Goal: Communication & Community: Ask a question

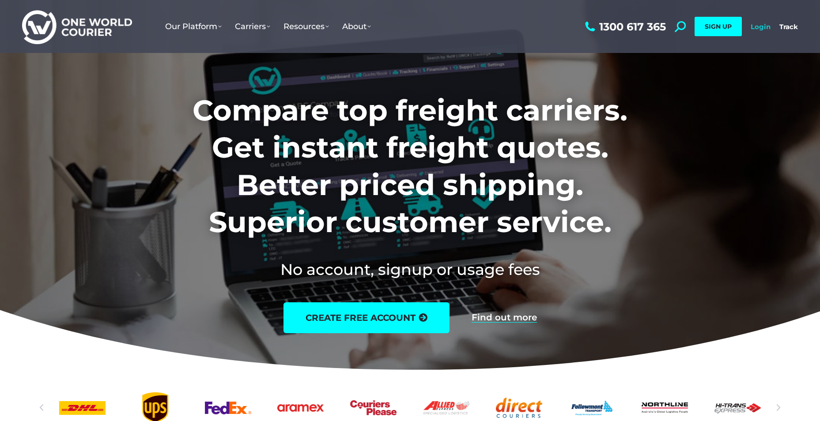
click at [754, 26] on link "Login" at bounding box center [760, 27] width 20 height 8
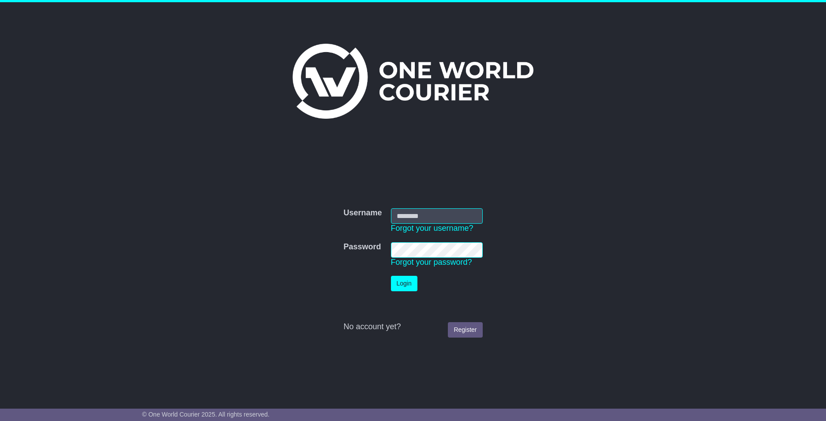
type input "**********"
click at [403, 284] on button "Login" at bounding box center [404, 283] width 26 height 15
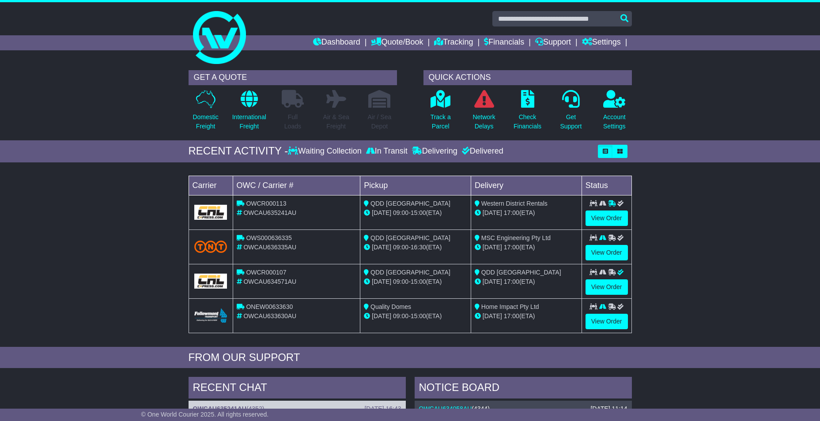
scroll to position [309, 0]
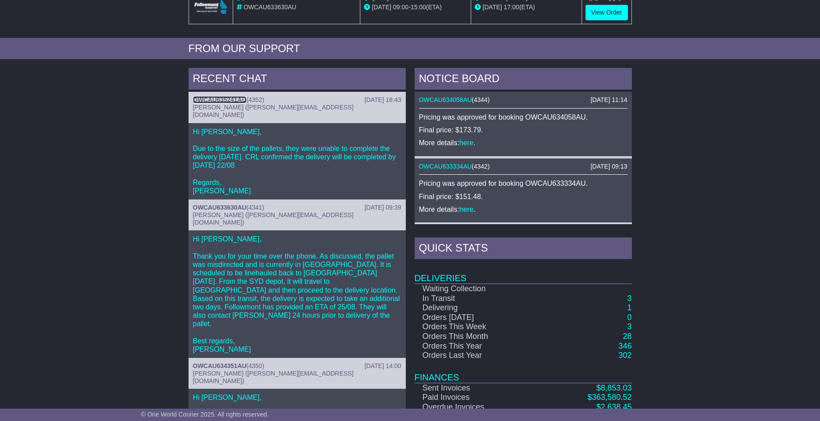
click at [222, 98] on link "OWCAU635241AU" at bounding box center [219, 99] width 53 height 7
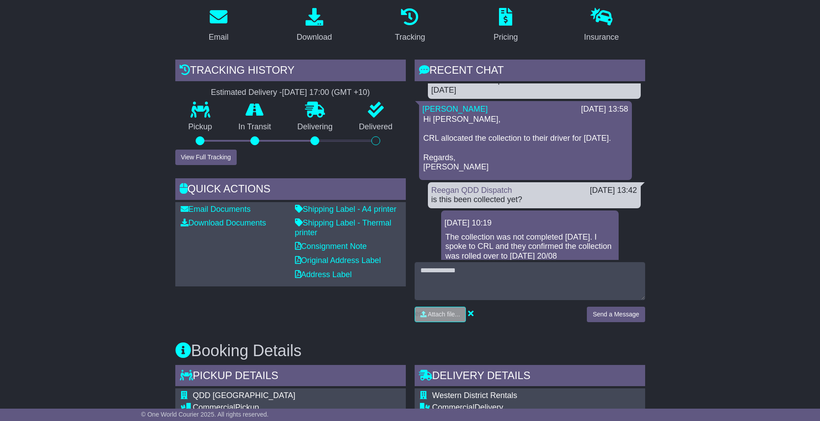
scroll to position [177, 0]
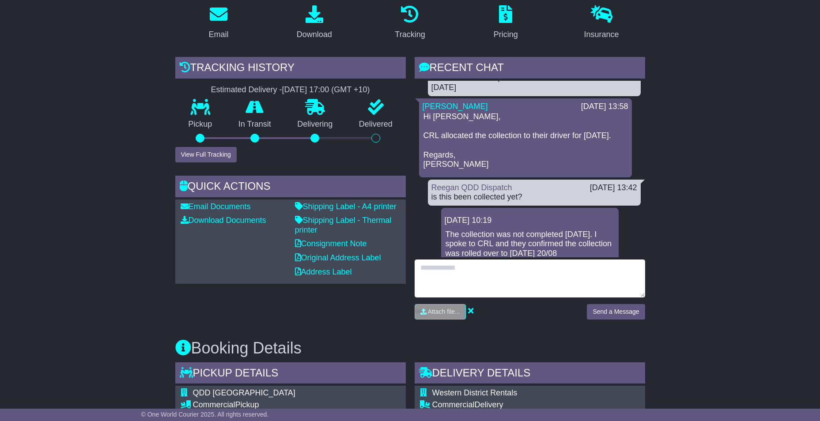
click at [476, 265] on textarea at bounding box center [529, 279] width 230 height 38
type textarea "******"
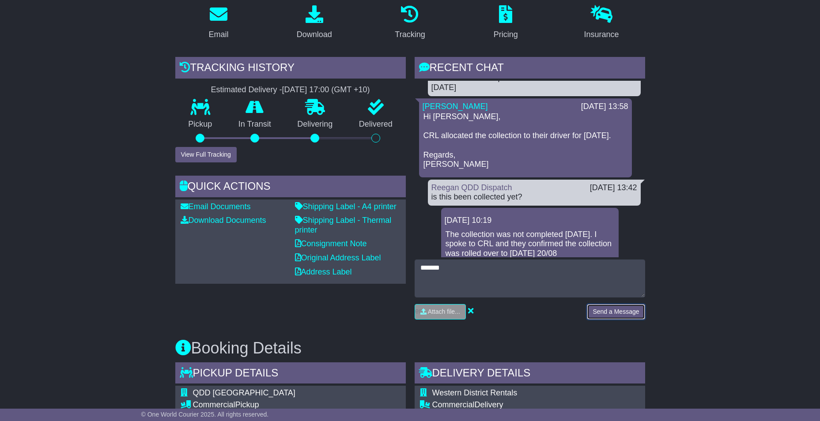
click at [617, 306] on button "Send a Message" at bounding box center [616, 311] width 58 height 15
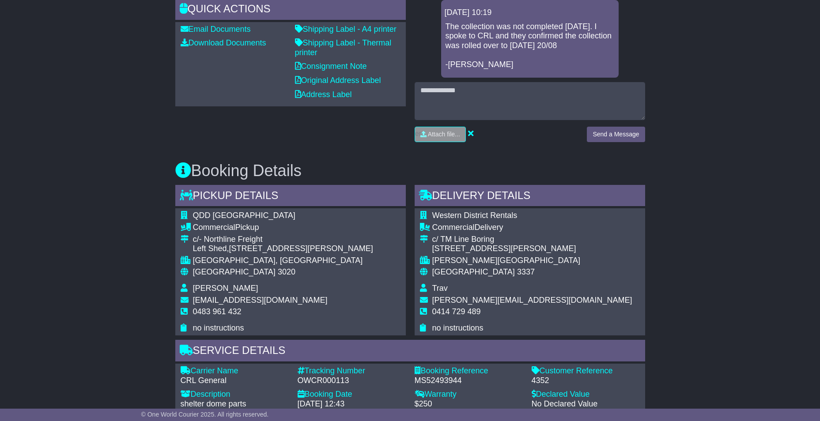
scroll to position [397, 0]
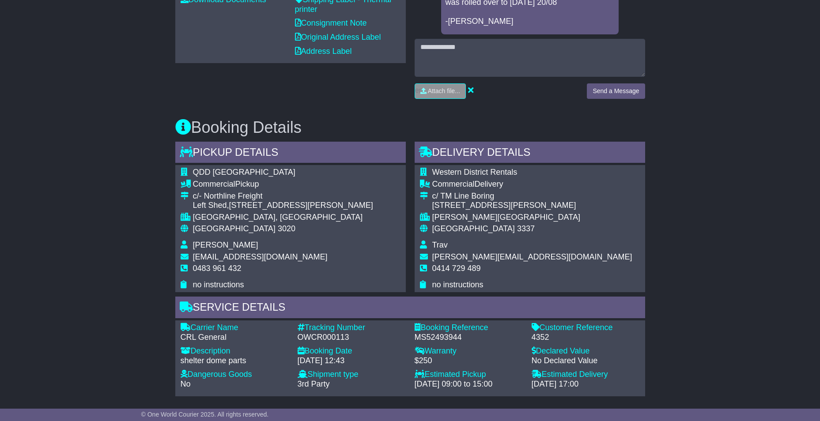
click at [462, 264] on span "0414 729 489" at bounding box center [456, 268] width 49 height 9
copy tbody "0414 729 489"
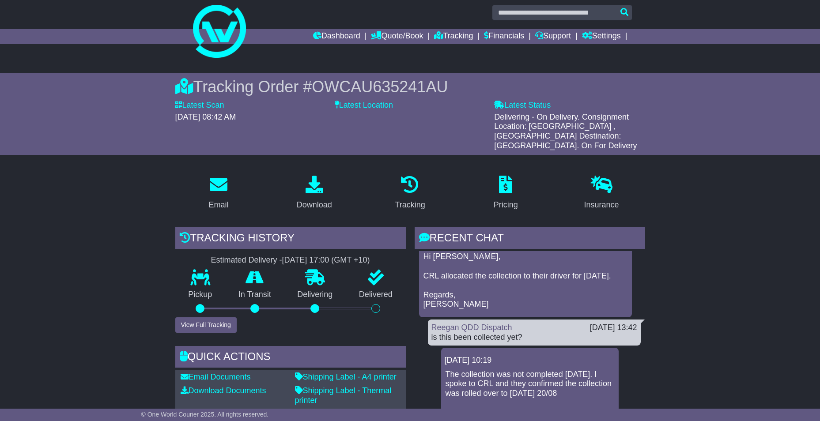
scroll to position [0, 0]
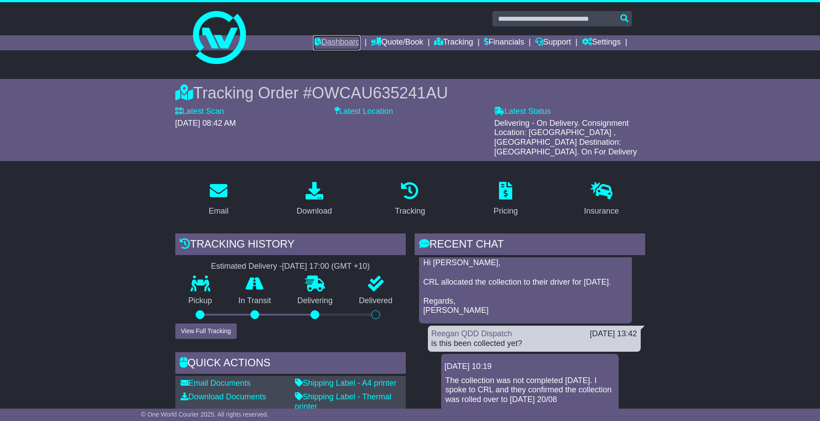
click at [320, 44] on link "Dashboard" at bounding box center [336, 42] width 47 height 15
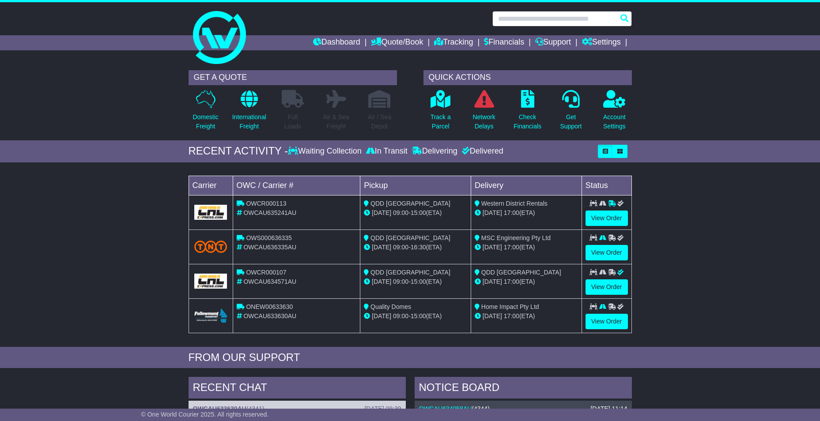
click at [599, 15] on input "text" at bounding box center [561, 18] width 139 height 15
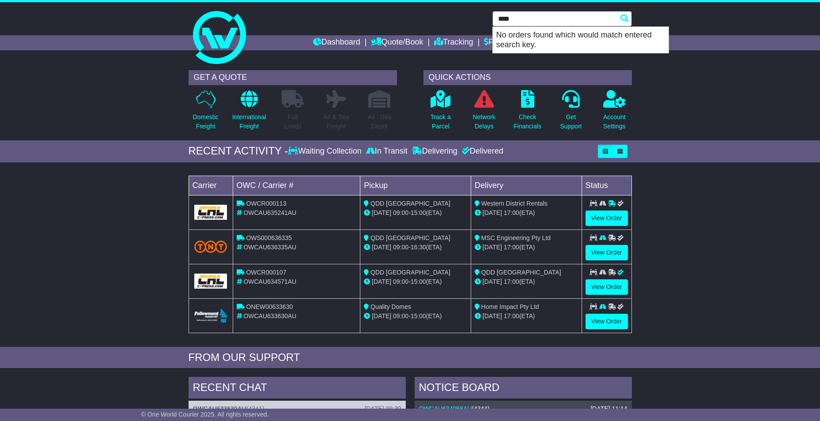
type input "****"
